Goal: Task Accomplishment & Management: Complete application form

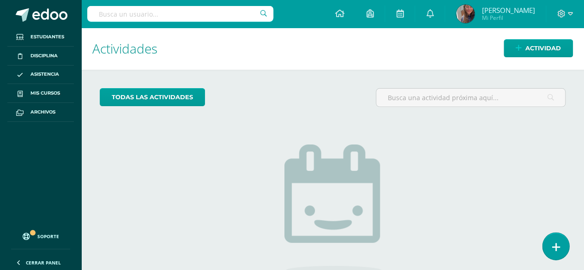
click at [555, 240] on link at bounding box center [555, 246] width 26 height 27
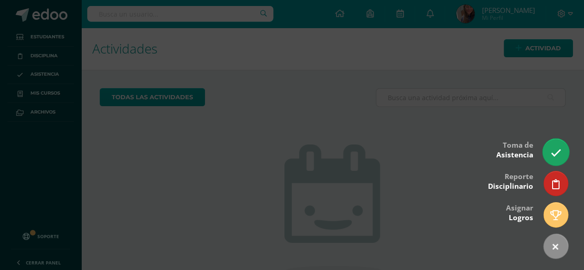
click at [555, 142] on link at bounding box center [555, 151] width 26 height 27
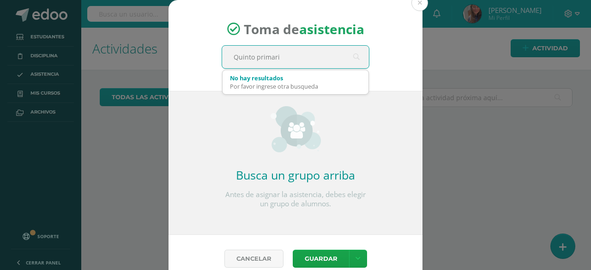
type input "Quinto primaria"
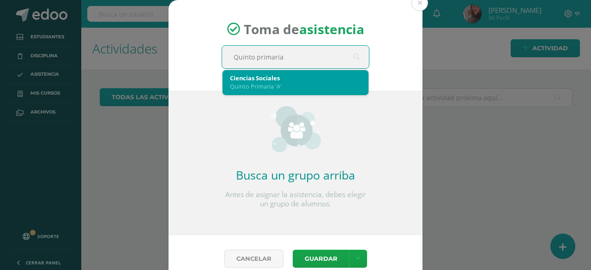
click at [300, 84] on div "Quinto Primaria 'A'" at bounding box center [295, 86] width 131 height 8
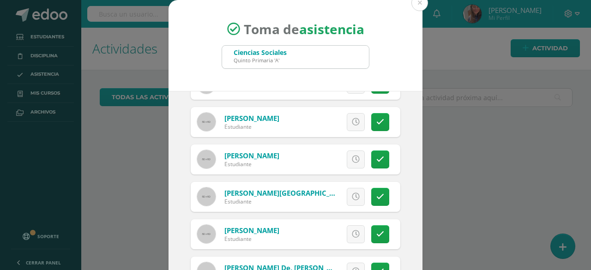
scroll to position [78, 0]
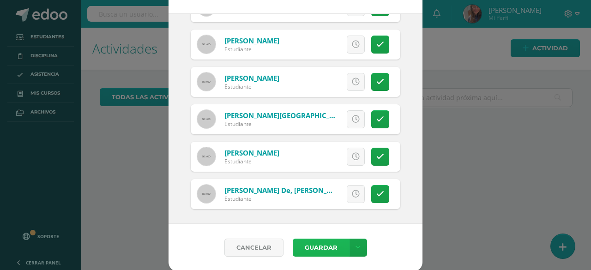
click at [323, 242] on button "Guardar" at bounding box center [321, 248] width 56 height 18
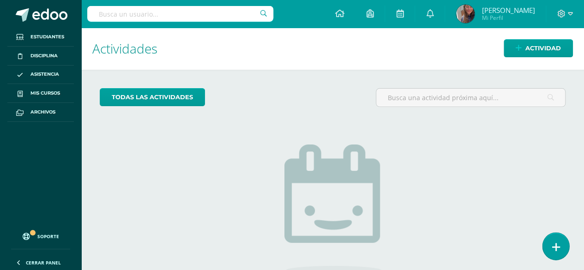
click at [548, 247] on link at bounding box center [555, 246] width 26 height 27
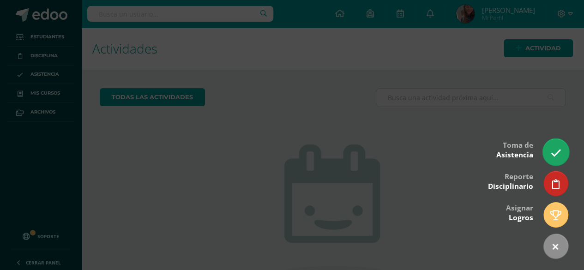
click at [557, 144] on link at bounding box center [555, 151] width 26 height 27
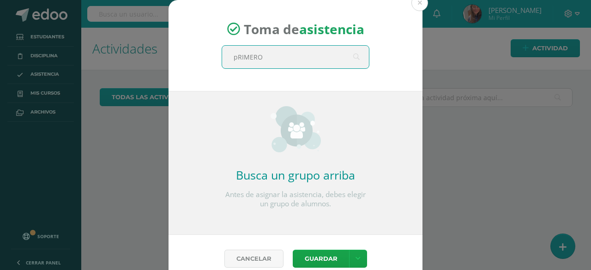
type input "pRIMERO"
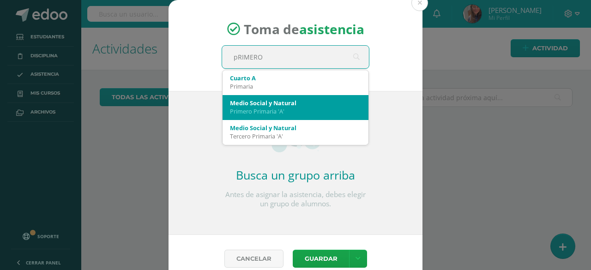
click at [267, 107] on div "Primero Primaria 'A'" at bounding box center [295, 111] width 131 height 8
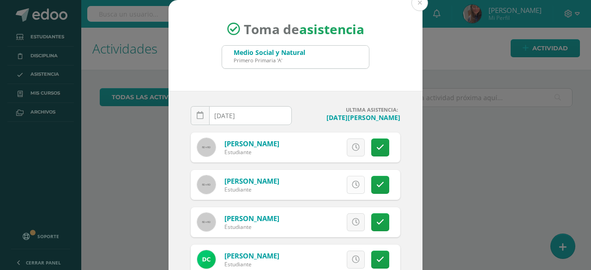
click at [352, 184] on icon at bounding box center [356, 185] width 8 height 8
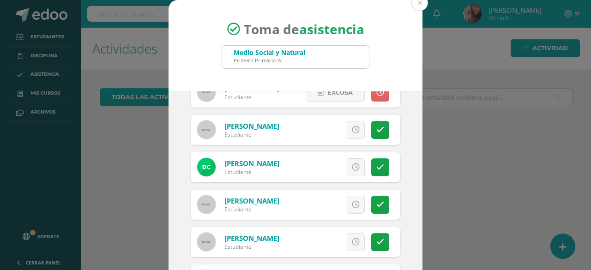
scroll to position [138, 0]
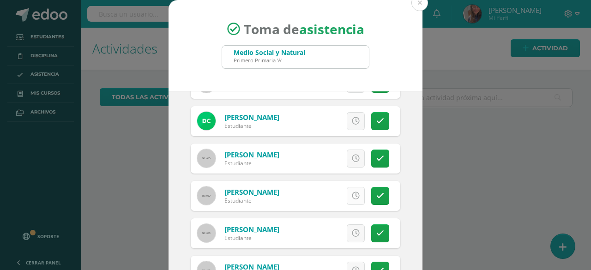
click at [352, 194] on icon at bounding box center [356, 196] width 8 height 8
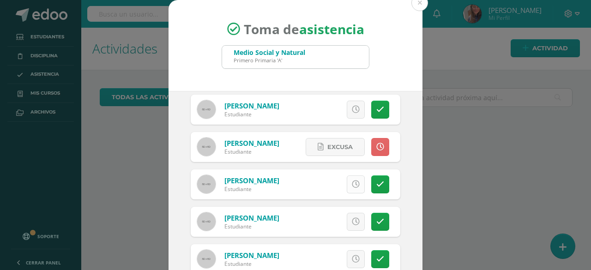
scroll to position [231, 0]
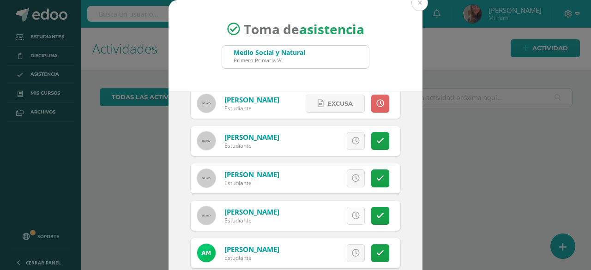
click at [347, 207] on link at bounding box center [356, 216] width 18 height 18
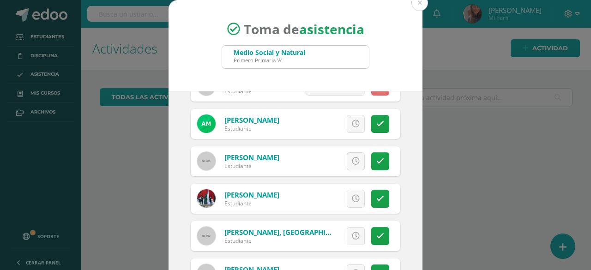
scroll to position [369, 0]
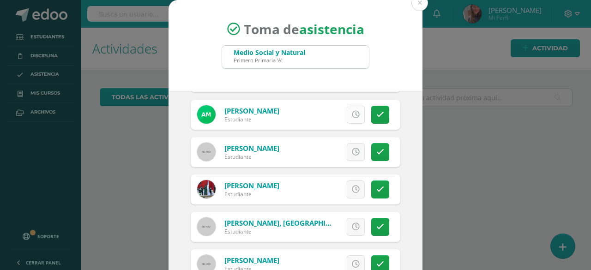
click at [347, 108] on link at bounding box center [356, 115] width 18 height 18
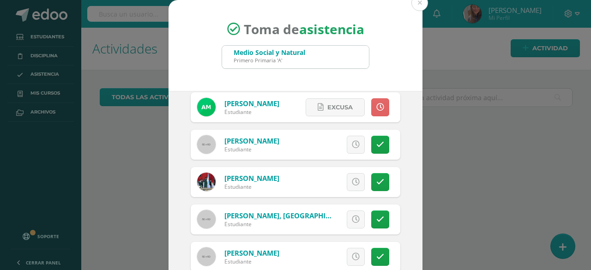
scroll to position [399, 0]
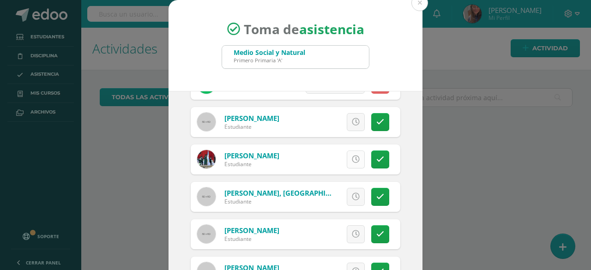
click at [352, 160] on icon at bounding box center [356, 160] width 8 height 8
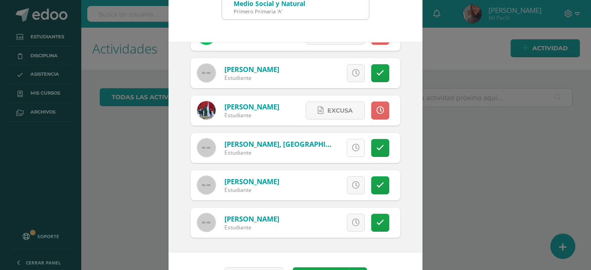
scroll to position [78, 0]
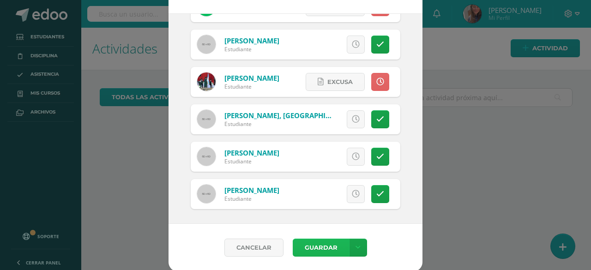
click at [324, 240] on button "Guardar" at bounding box center [321, 248] width 56 height 18
